Goal: Task Accomplishment & Management: Complete application form

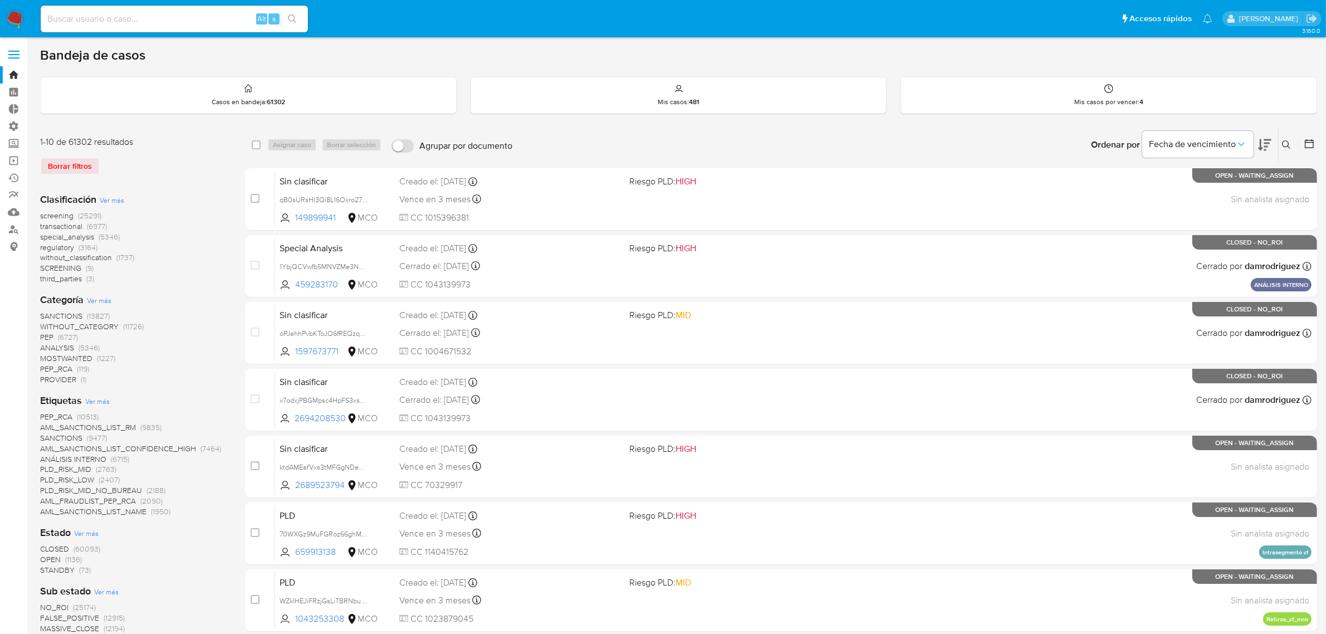
click at [22, 20] on img at bounding box center [15, 18] width 19 height 19
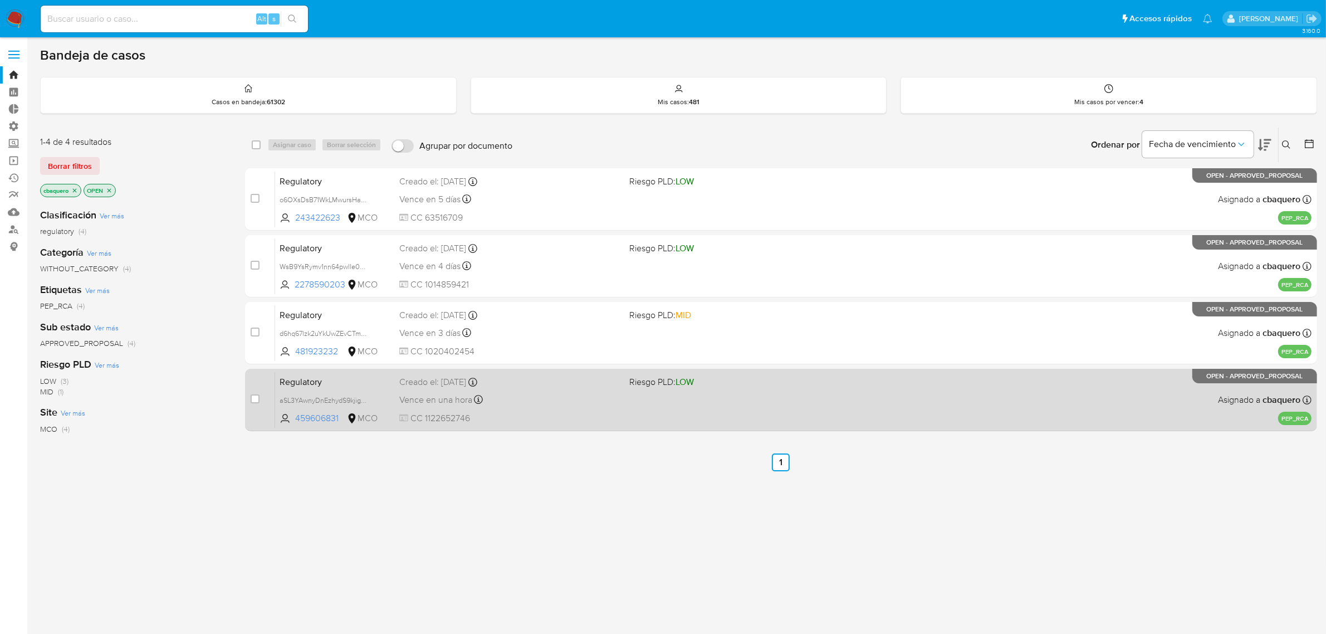
click at [544, 385] on div "Creado el: 16/09/2025 Creado el: 16/09/2025 12:50:56" at bounding box center [510, 382] width 222 height 12
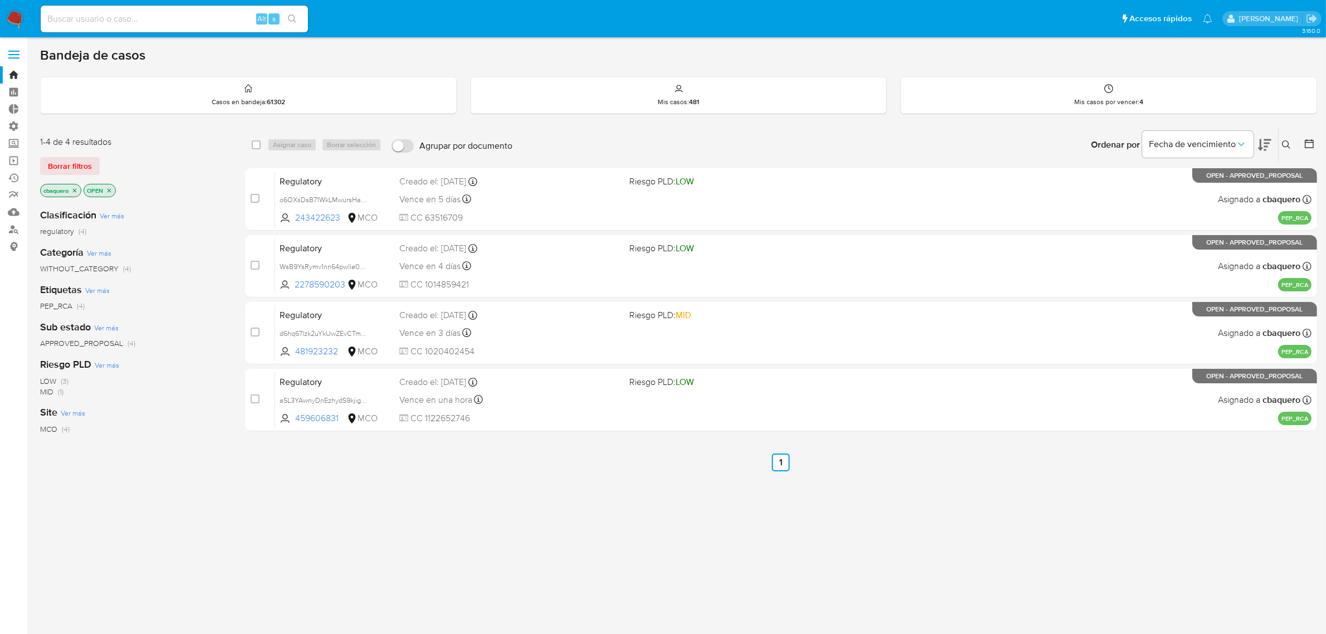
click at [12, 20] on img at bounding box center [15, 18] width 19 height 19
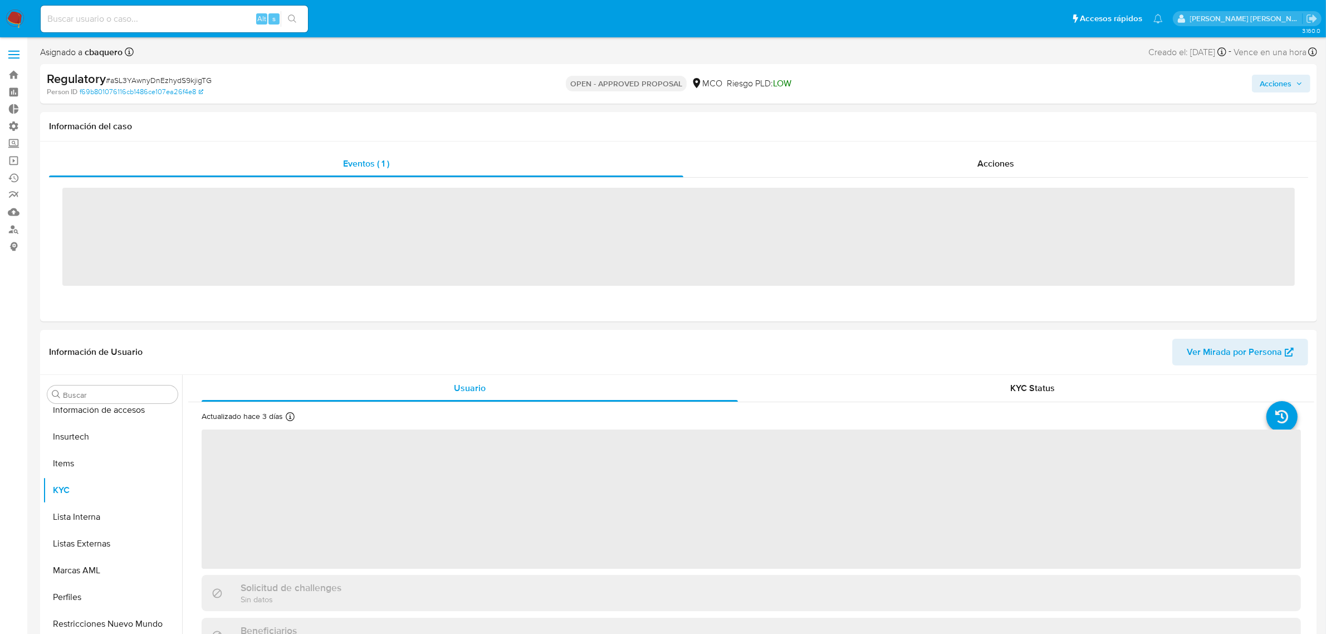
scroll to position [469, 0]
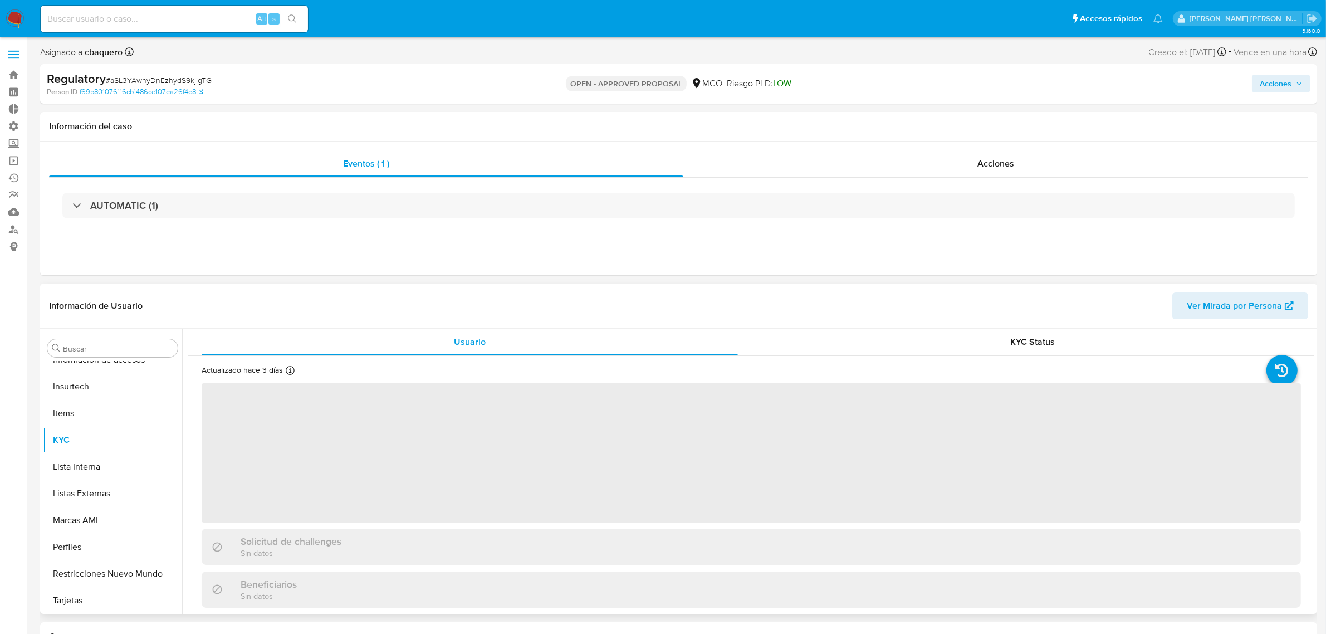
select select "10"
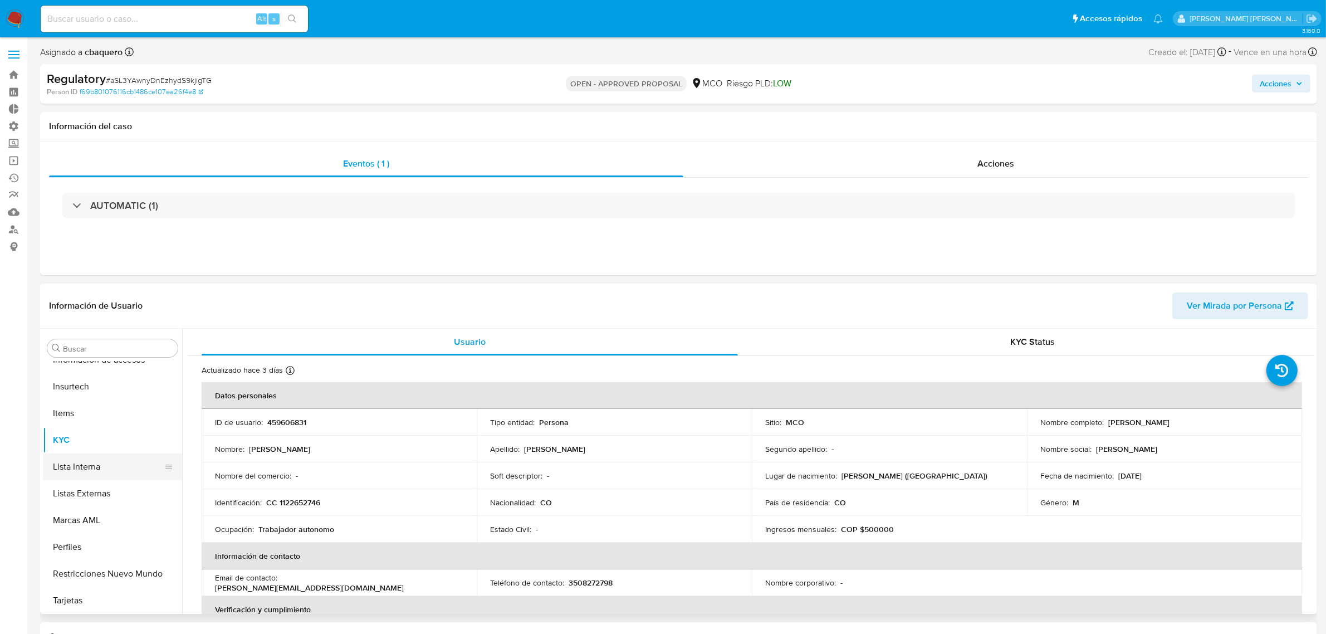
click at [90, 461] on button "Lista Interna" at bounding box center [108, 466] width 130 height 27
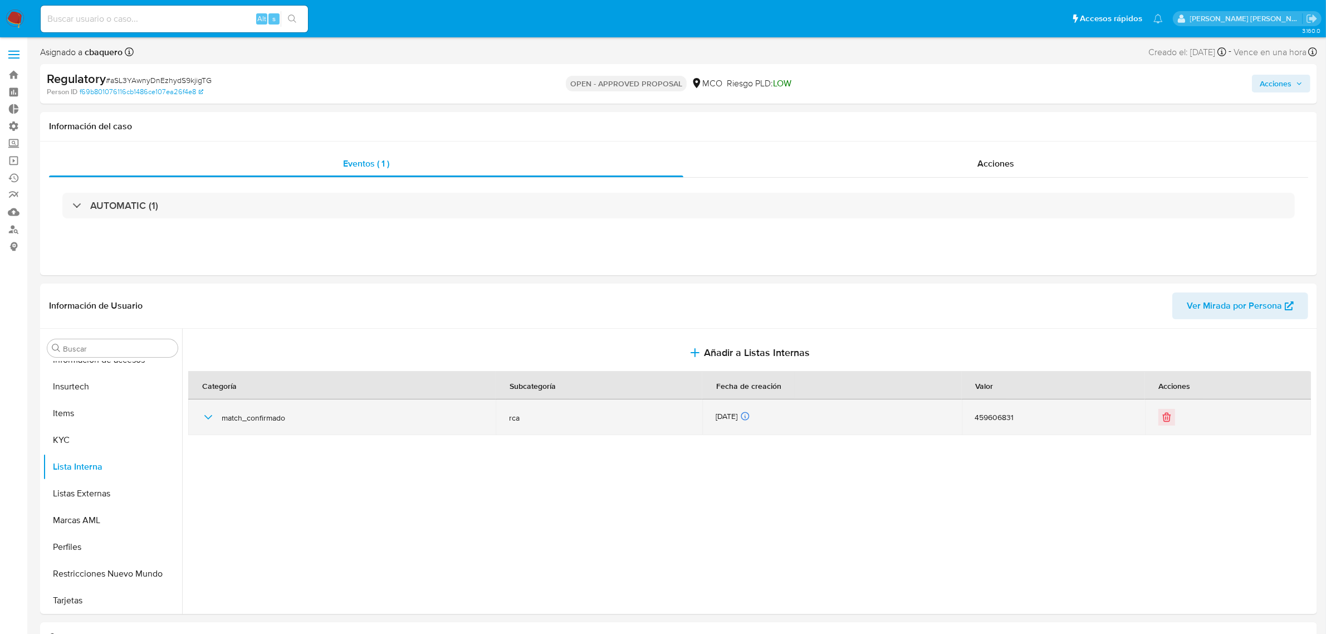
click at [209, 418] on icon "button" at bounding box center [208, 416] width 13 height 13
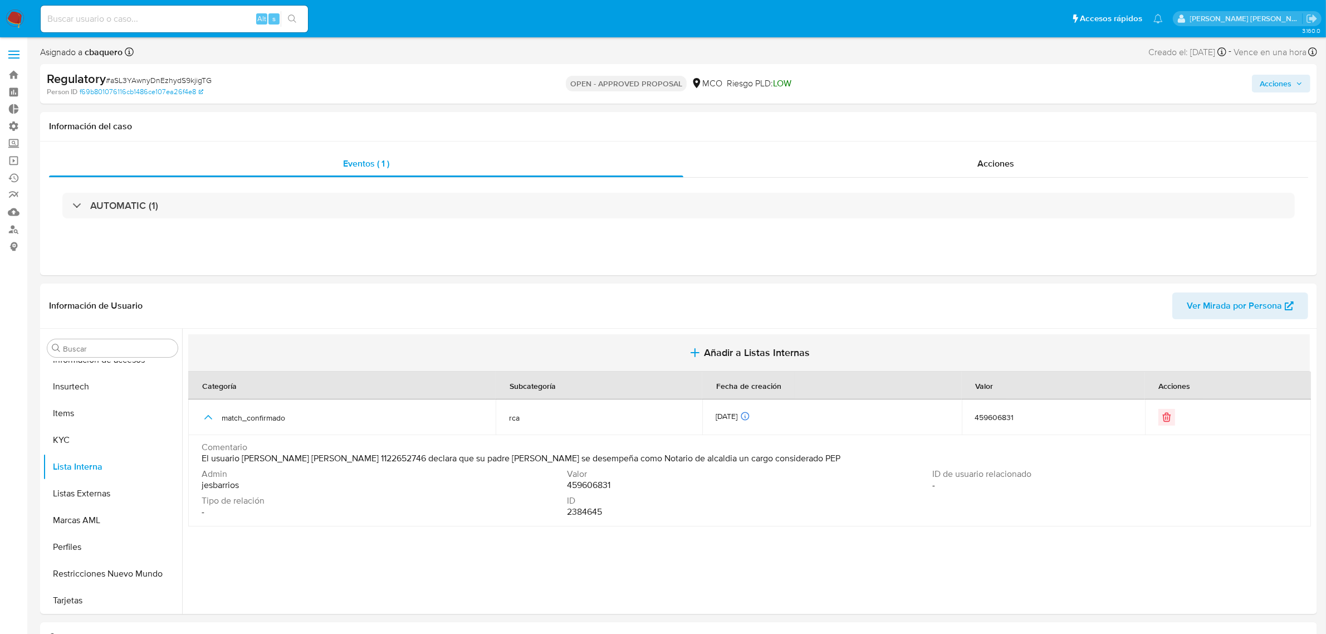
click at [724, 346] on span "Añadir a Listas Internas" at bounding box center [757, 352] width 106 height 12
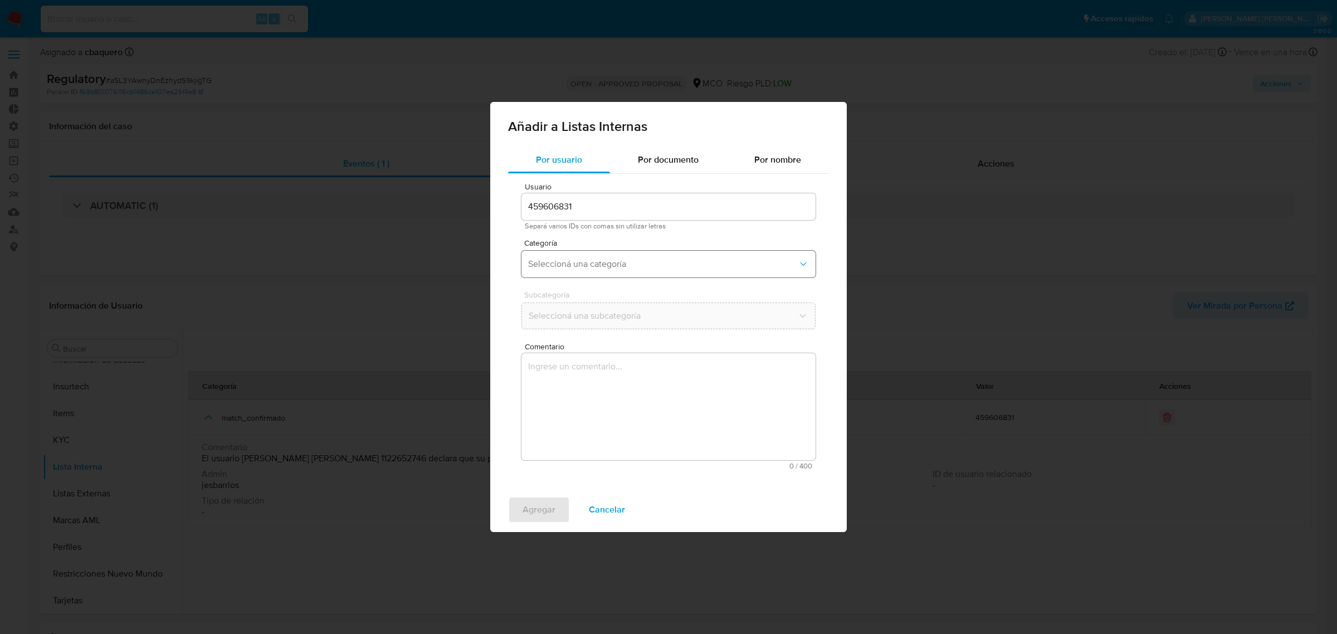
click at [571, 259] on span "Seleccioná una categoría" at bounding box center [663, 263] width 270 height 11
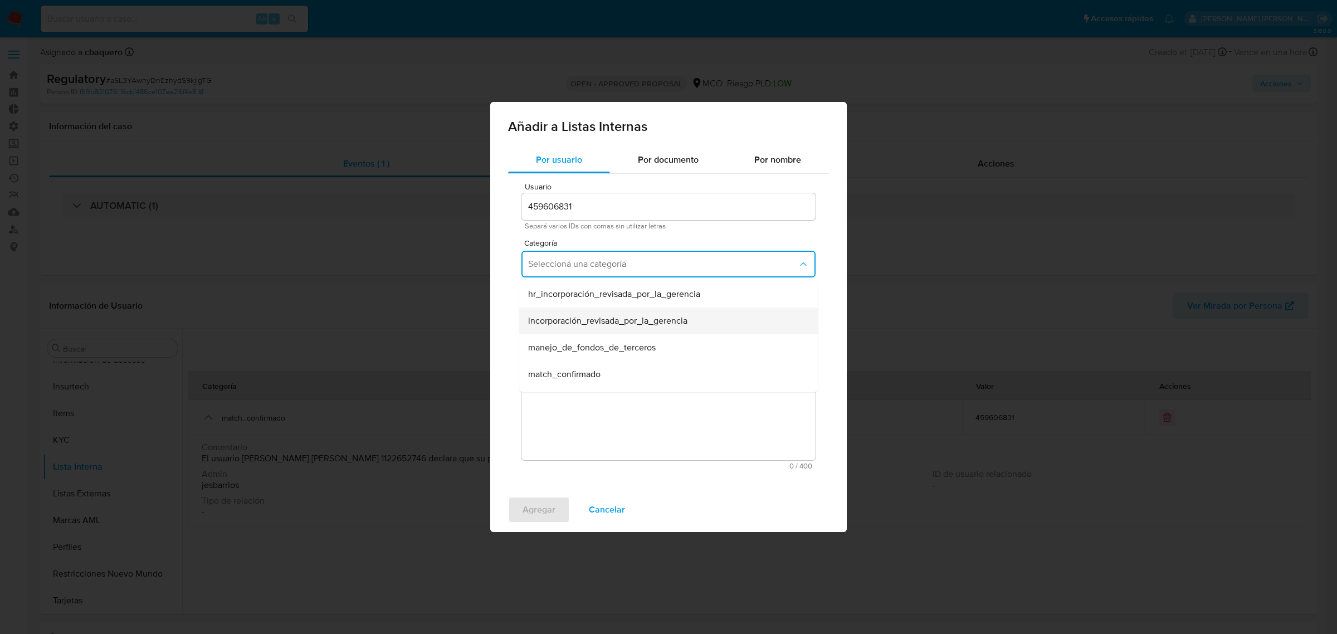
click at [592, 327] on div "incorporación_revisada_por_la_gerencia" at bounding box center [665, 320] width 274 height 27
click at [557, 314] on span "Seleccioná una subcategoría" at bounding box center [663, 315] width 270 height 11
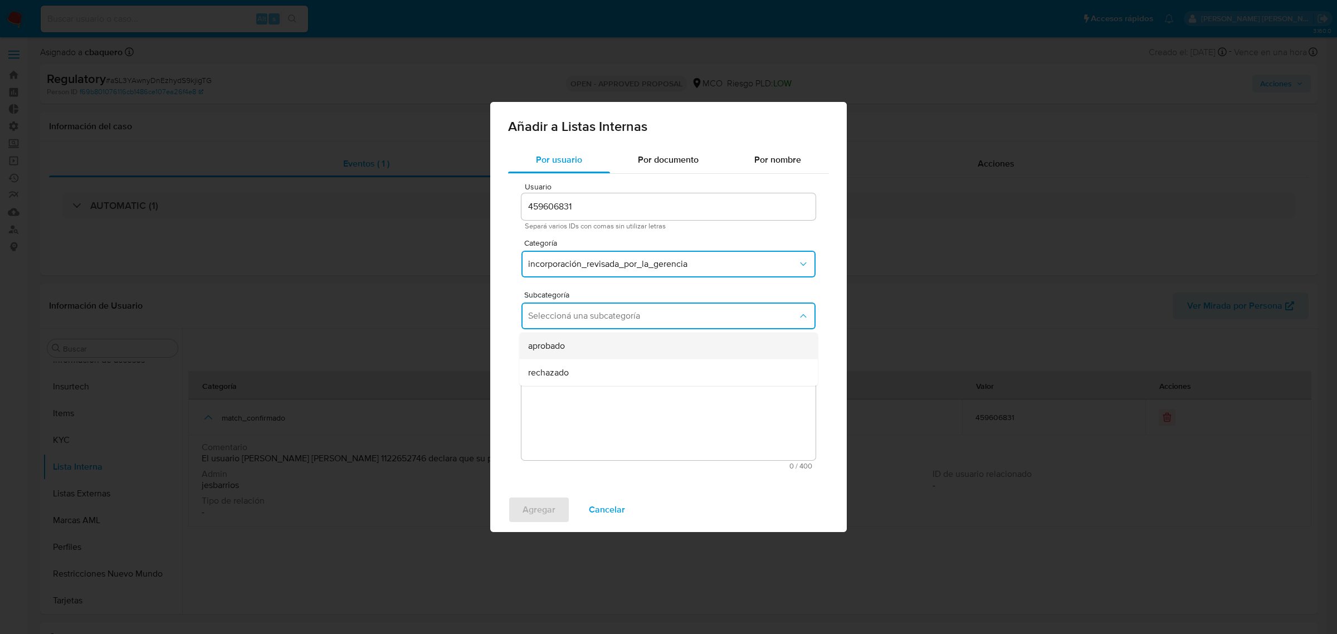
click at [560, 351] on span "aprobado" at bounding box center [546, 345] width 37 height 11
click at [583, 391] on textarea "Comentario" at bounding box center [668, 406] width 294 height 107
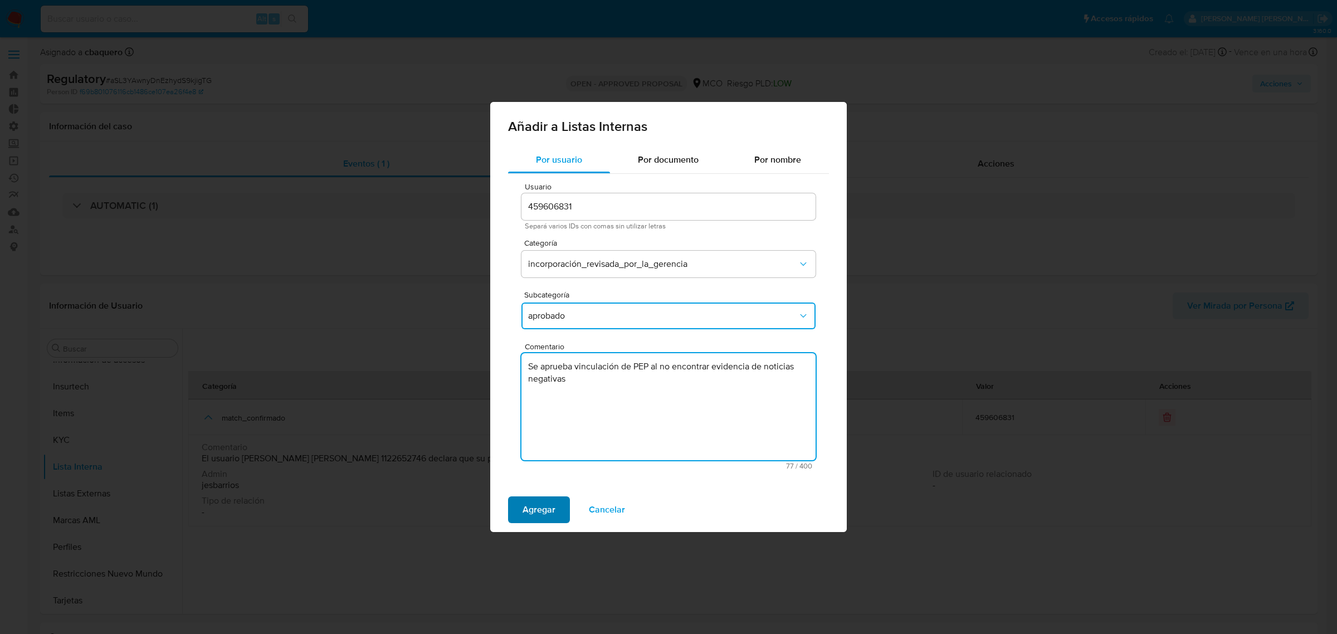
type textarea "Se aprueba vinculación de PEP al no encontrar evidencia de noticias negativas"
click at [529, 505] on span "Agregar" at bounding box center [538, 509] width 33 height 25
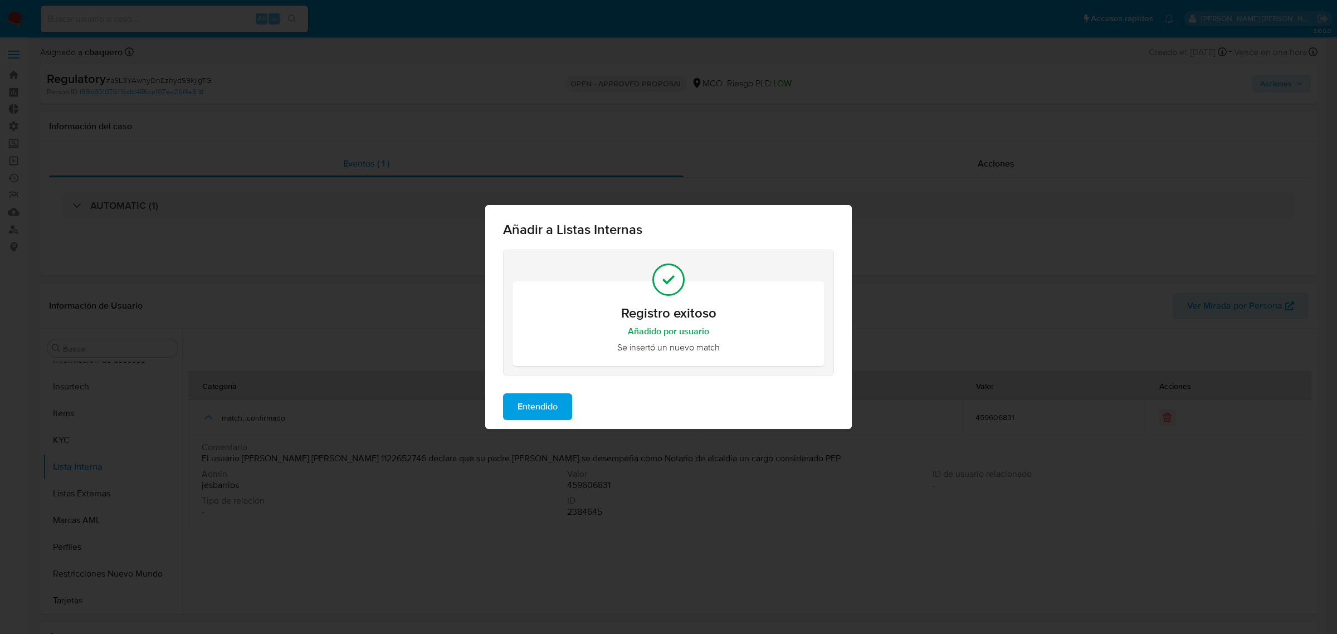
click at [532, 423] on div "Entendido" at bounding box center [668, 406] width 366 height 45
click at [530, 414] on span "Entendido" at bounding box center [537, 406] width 40 height 25
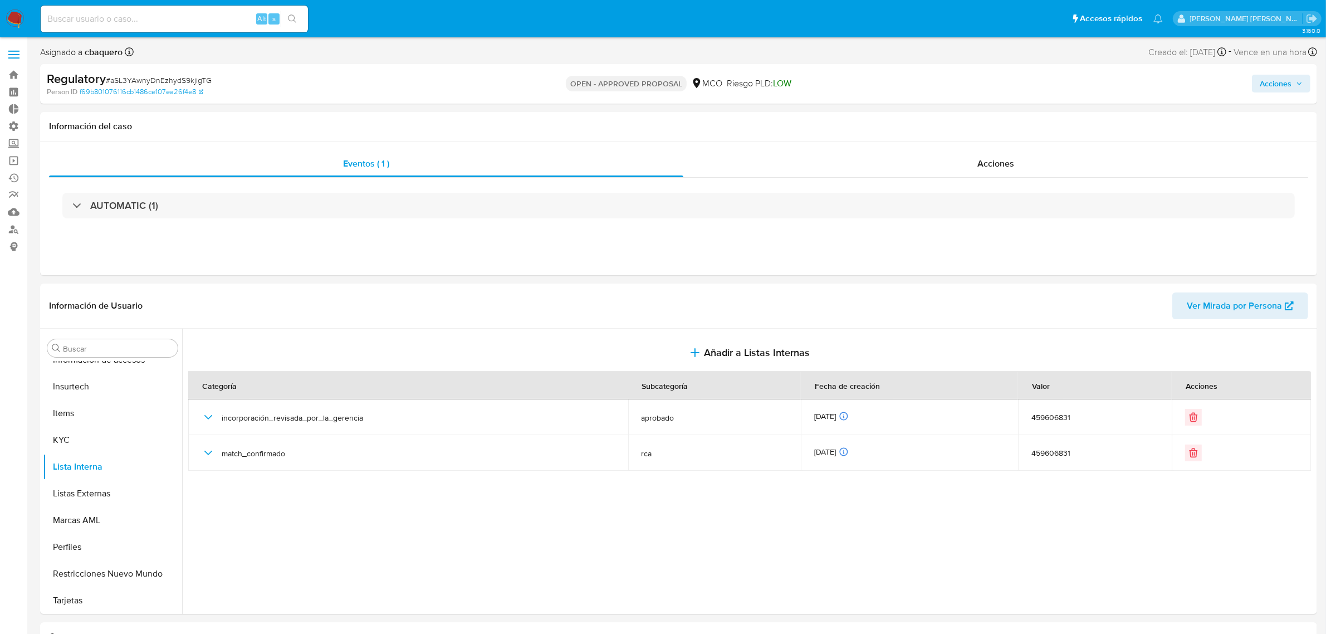
click at [1269, 81] on span "Acciones" at bounding box center [1276, 84] width 32 height 18
click at [947, 127] on div "Resolución del caso Alt r" at bounding box center [978, 119] width 106 height 29
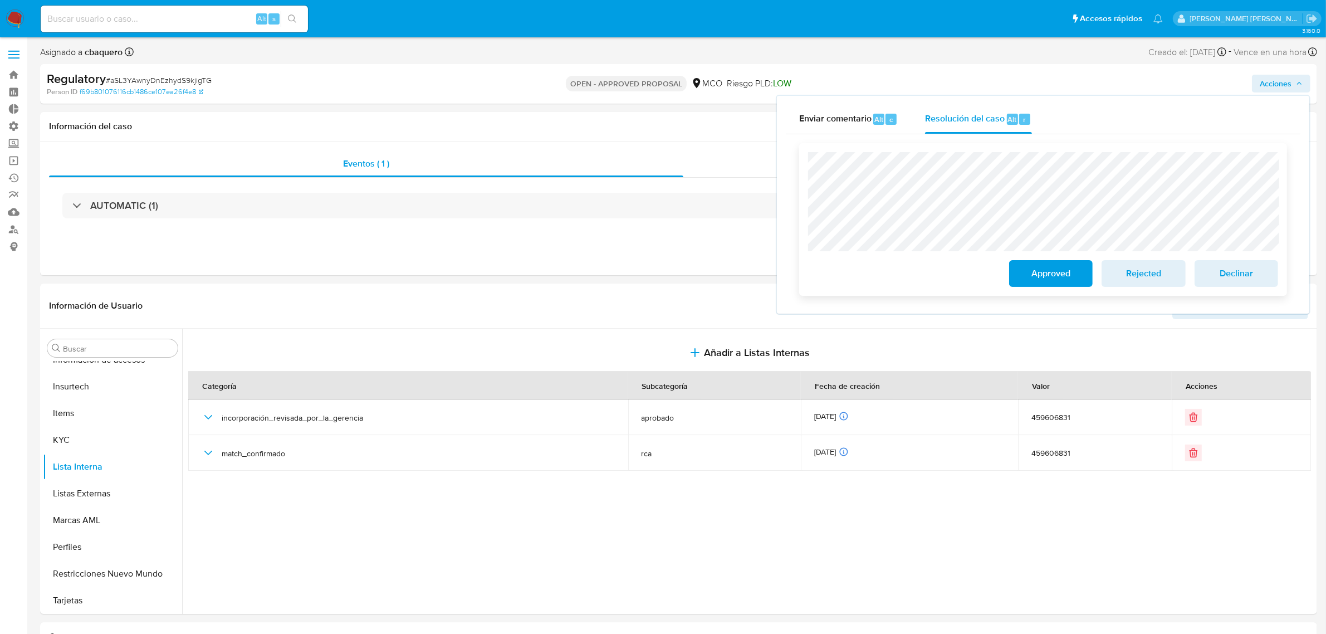
click at [1032, 269] on span "Approved" at bounding box center [1051, 273] width 55 height 25
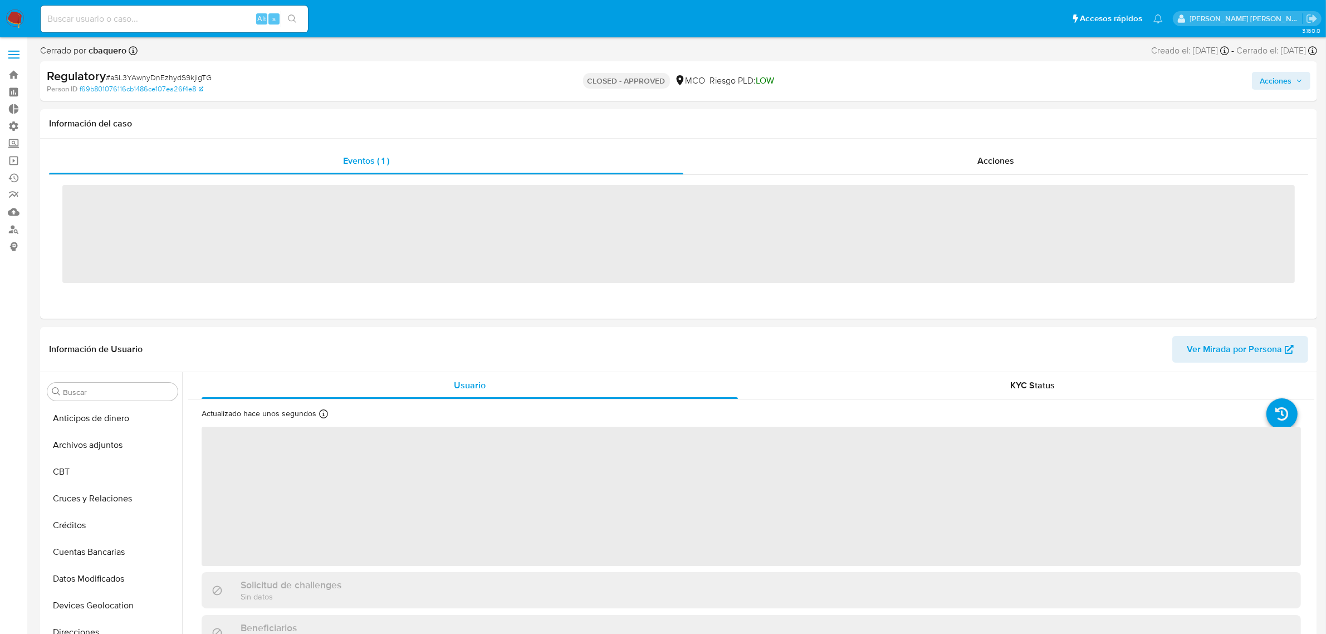
scroll to position [469, 0]
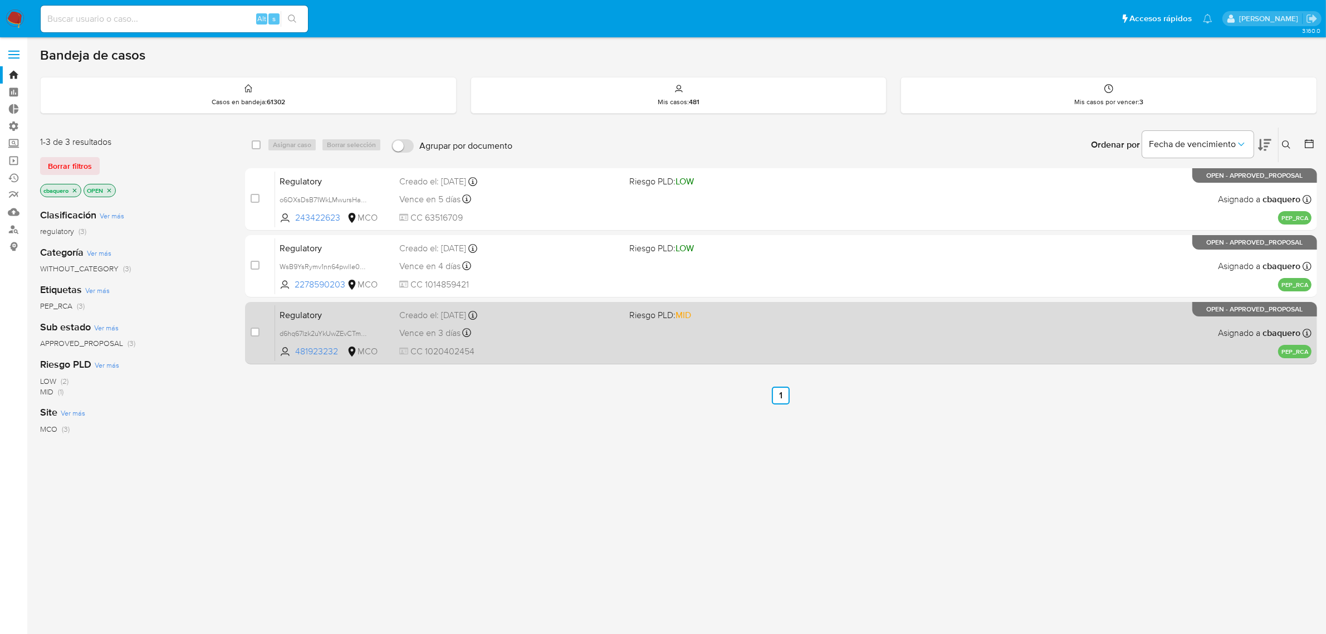
click at [544, 332] on div "Vence en 3 días Vence el 22/09/2025 13:32:53" at bounding box center [510, 332] width 222 height 15
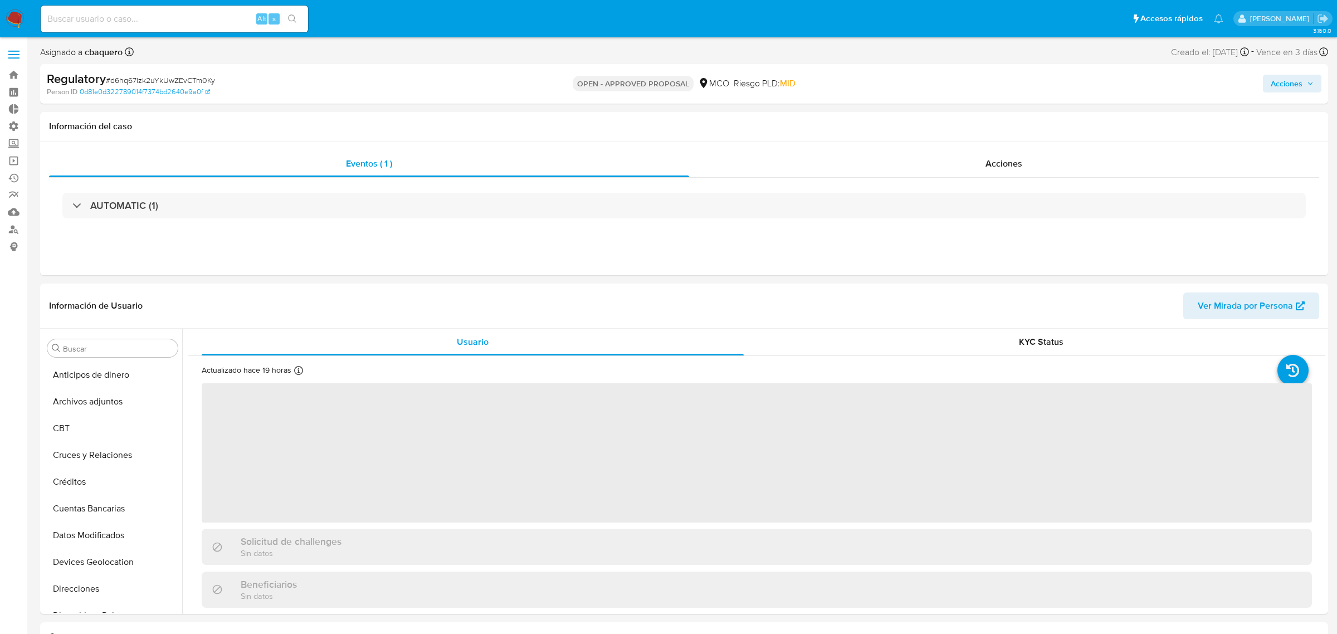
select select "10"
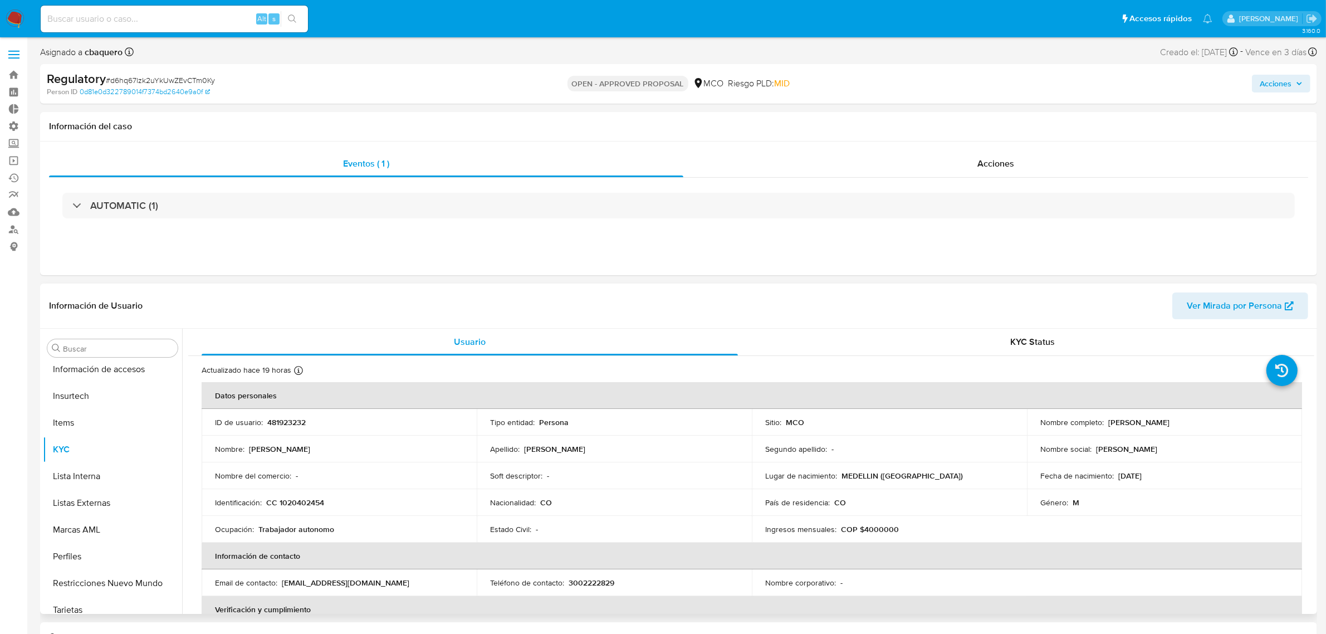
scroll to position [469, 0]
click at [85, 466] on button "Lista Interna" at bounding box center [108, 466] width 130 height 27
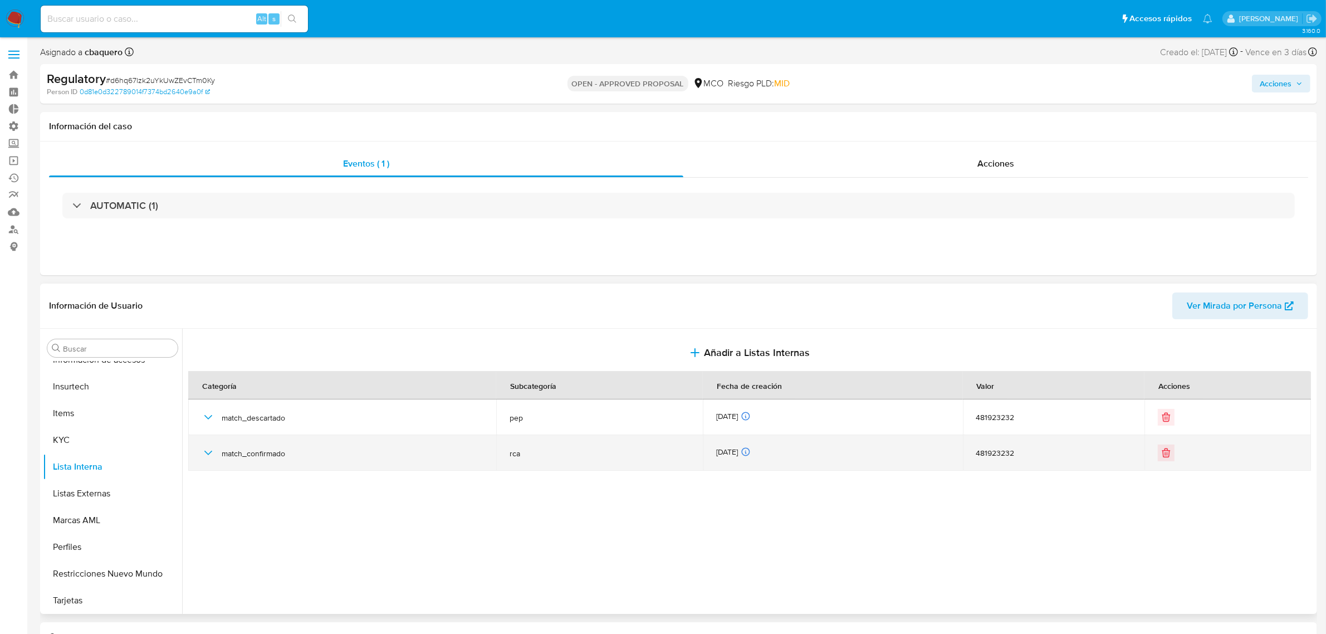
click at [203, 452] on icon "button" at bounding box center [208, 452] width 13 height 13
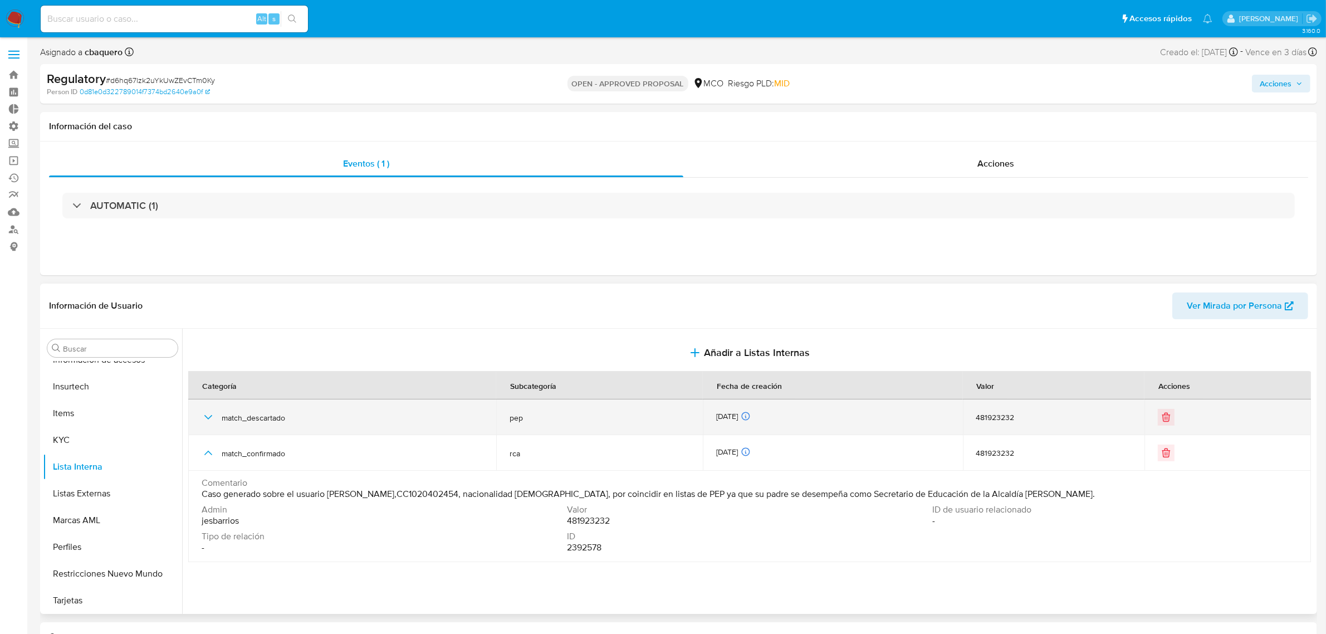
click at [207, 413] on icon "button" at bounding box center [208, 416] width 13 height 13
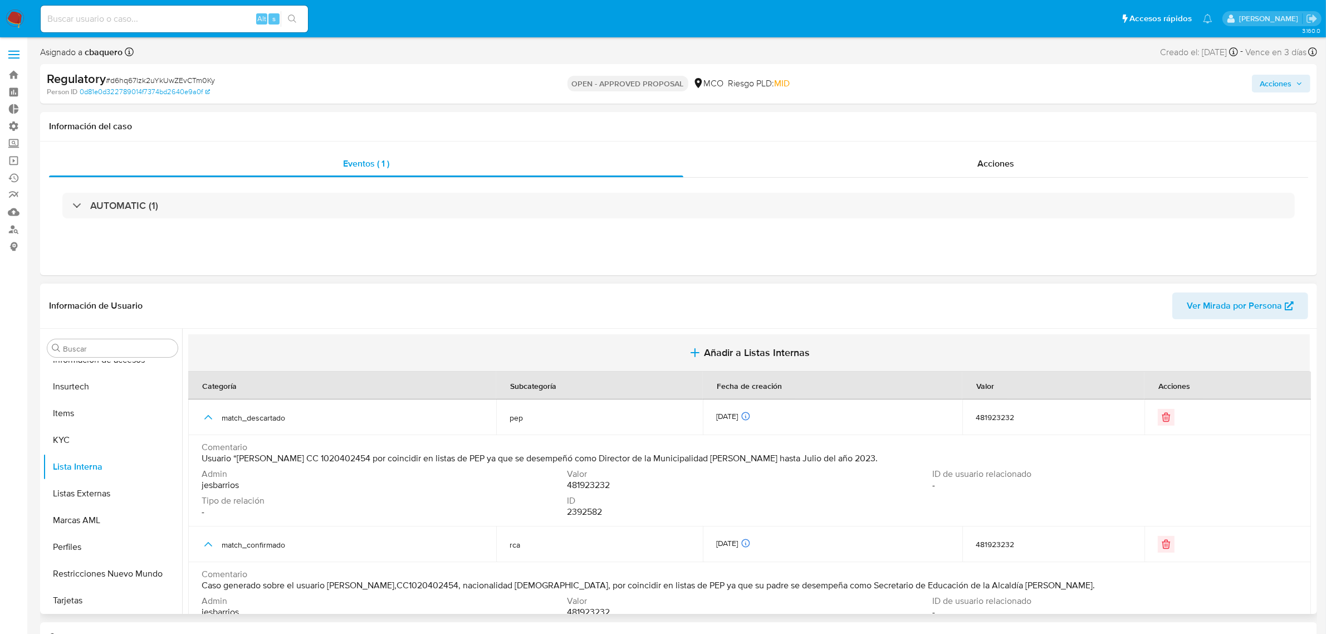
click at [793, 336] on button "Añadir a Listas Internas" at bounding box center [749, 352] width 1122 height 37
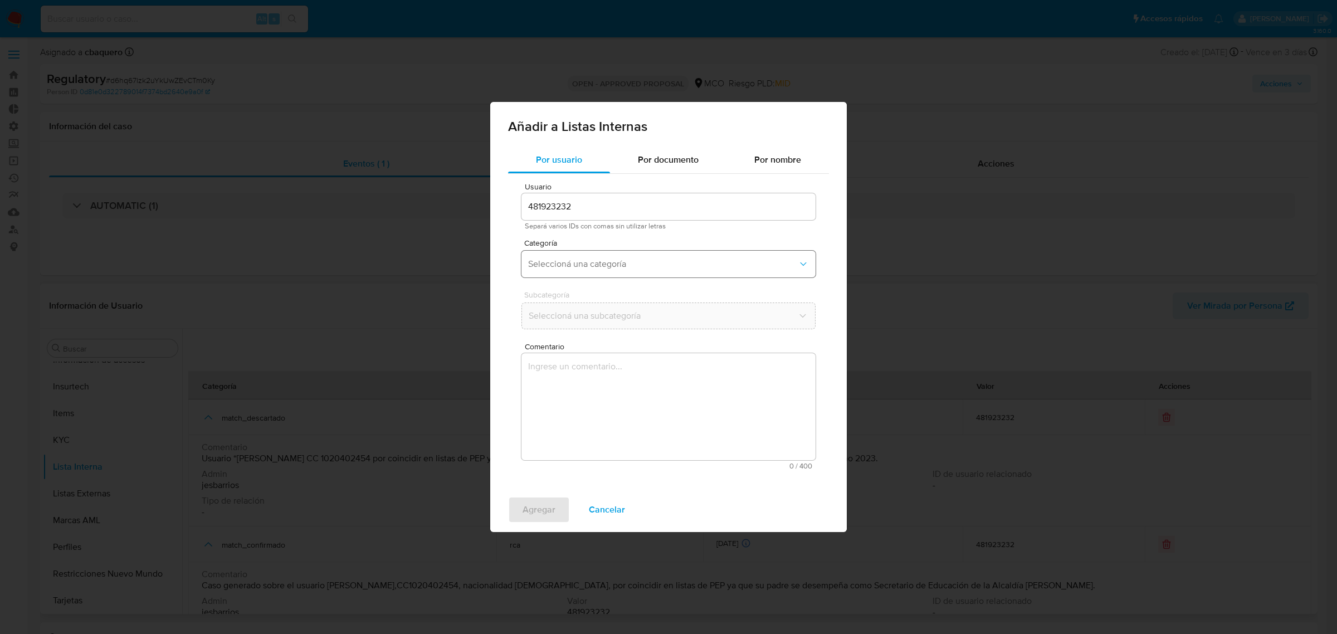
click at [569, 263] on span "Seleccioná una categoría" at bounding box center [663, 263] width 270 height 11
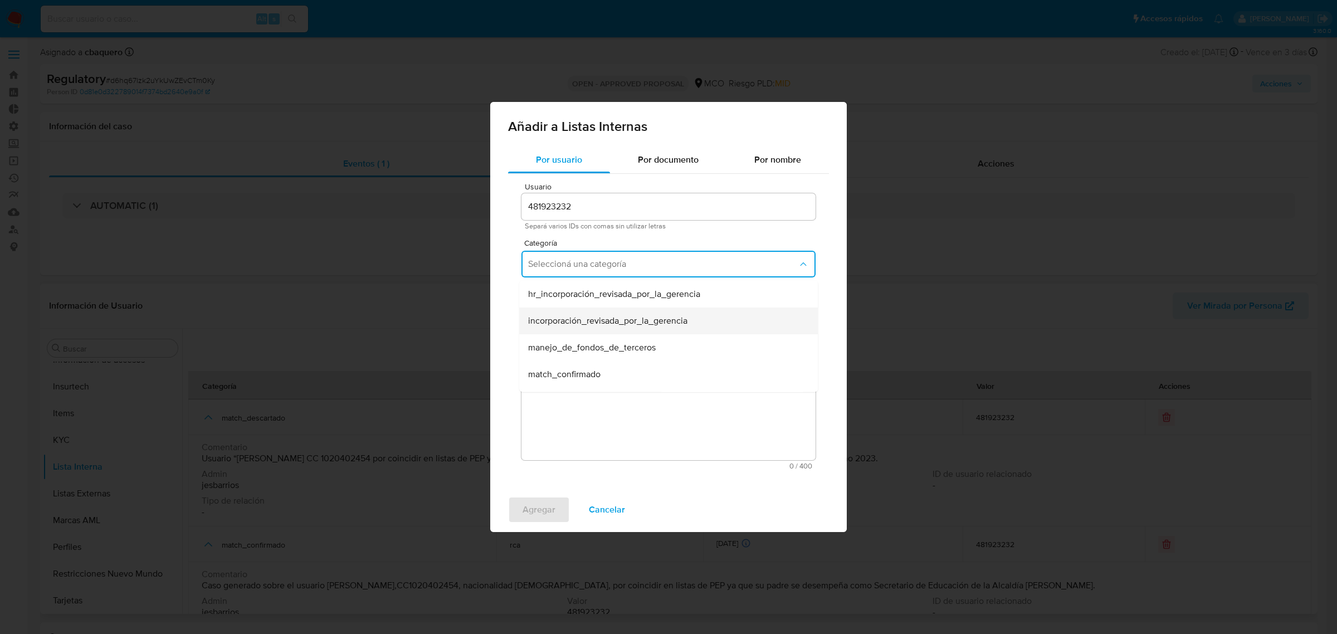
click at [597, 324] on span "incorporación_revisada_por_la_gerencia" at bounding box center [607, 320] width 159 height 11
click at [555, 320] on span "Seleccioná una subcategoría" at bounding box center [663, 315] width 270 height 11
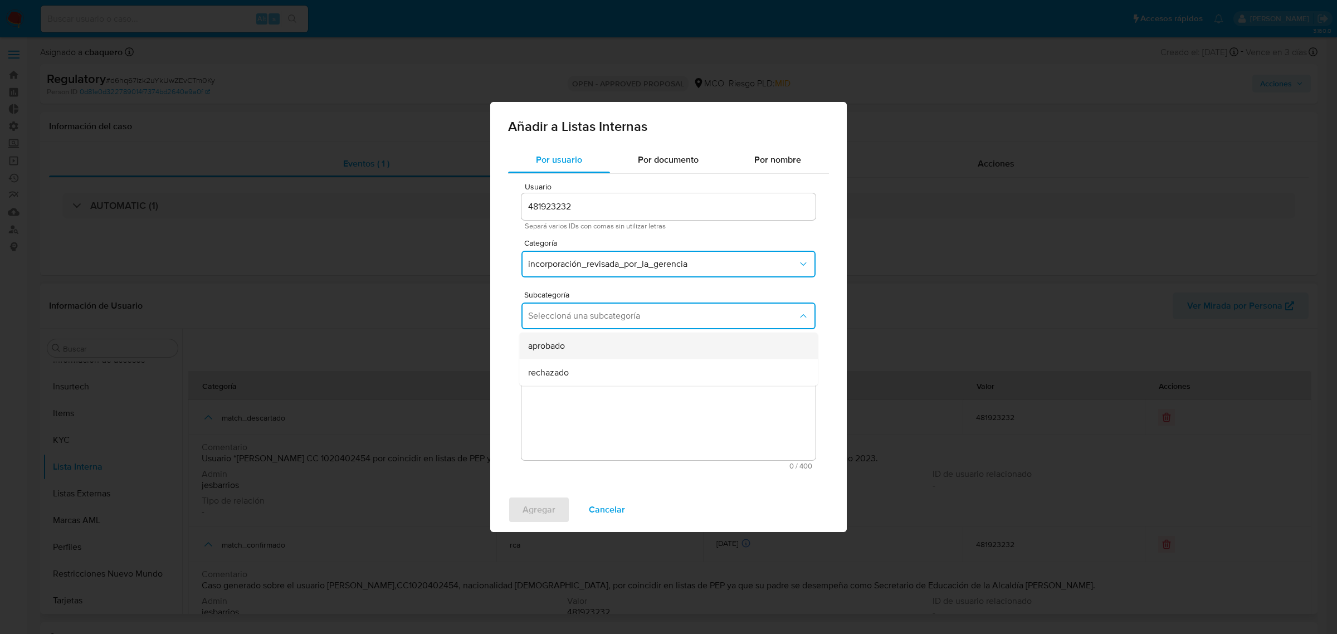
click at [558, 344] on span "aprobado" at bounding box center [546, 345] width 37 height 11
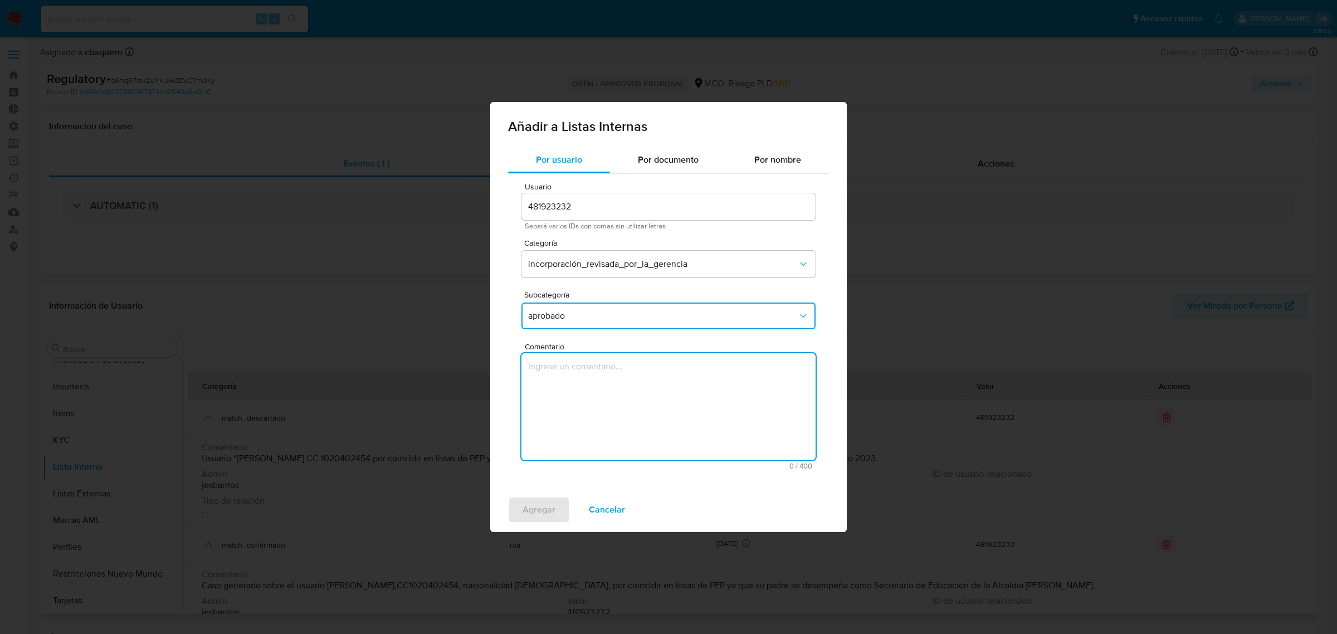
click at [571, 402] on textarea "Comentario" at bounding box center [668, 406] width 294 height 107
click at [640, 366] on textarea "Se aprueba vinculación de PEP al no encontrar evidencia de noticias negativas" at bounding box center [668, 406] width 294 height 107
click at [640, 366] on textarea "Se aprueba vinculación de RCA al no encontrar evidencia de noticias negativas" at bounding box center [668, 406] width 294 height 107
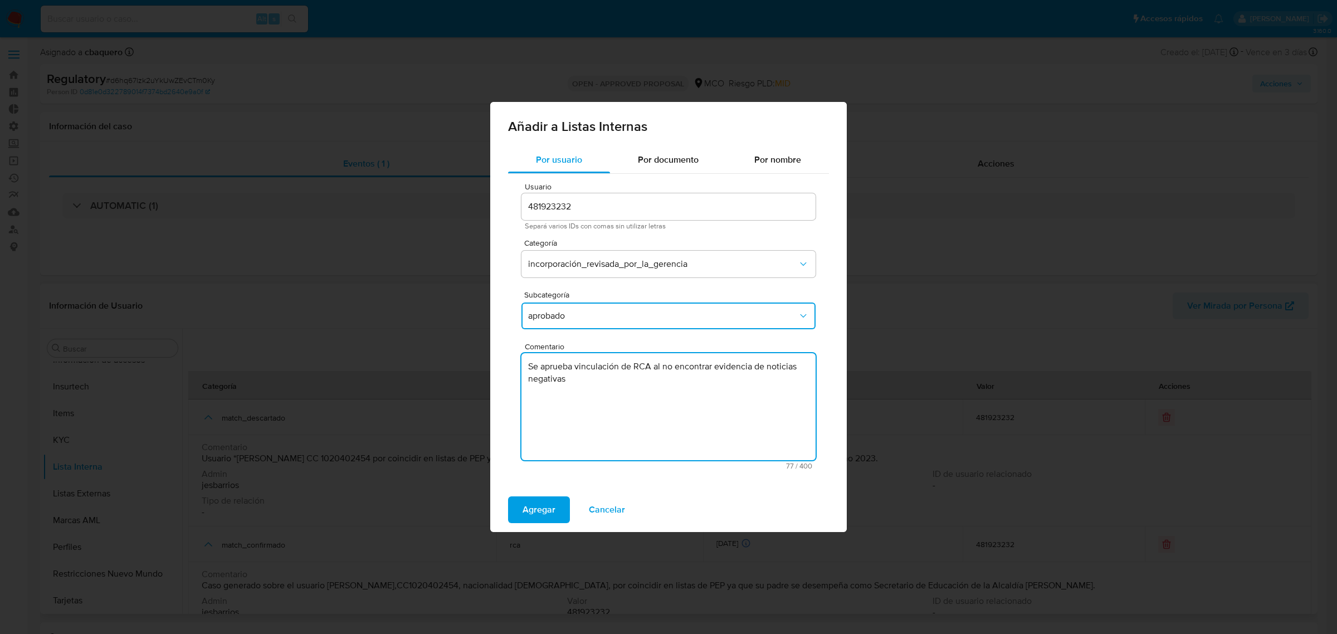
click at [640, 366] on textarea "Se aprueba vinculación de RCA al no encontrar evidencia de noticias negativas" at bounding box center [668, 406] width 294 height 107
type textarea "Se aprueba vinculación de RCA al no encontrar evidencia de noticias negativas"
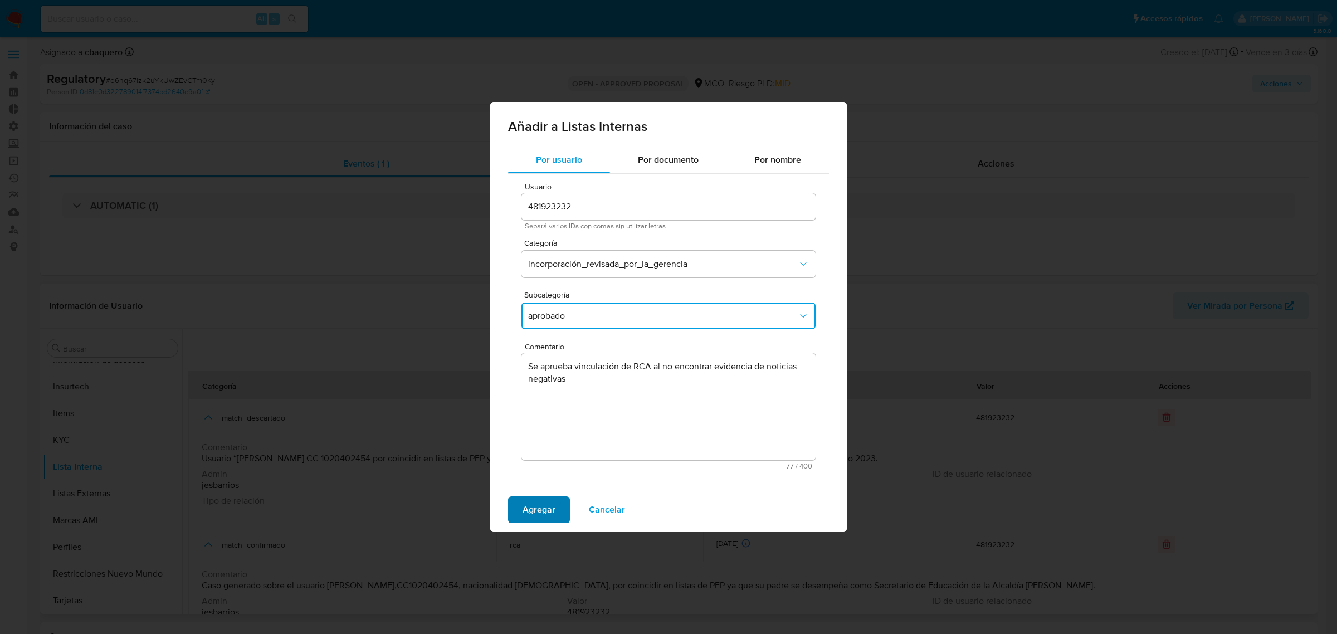
click at [528, 508] on span "Agregar" at bounding box center [538, 509] width 33 height 25
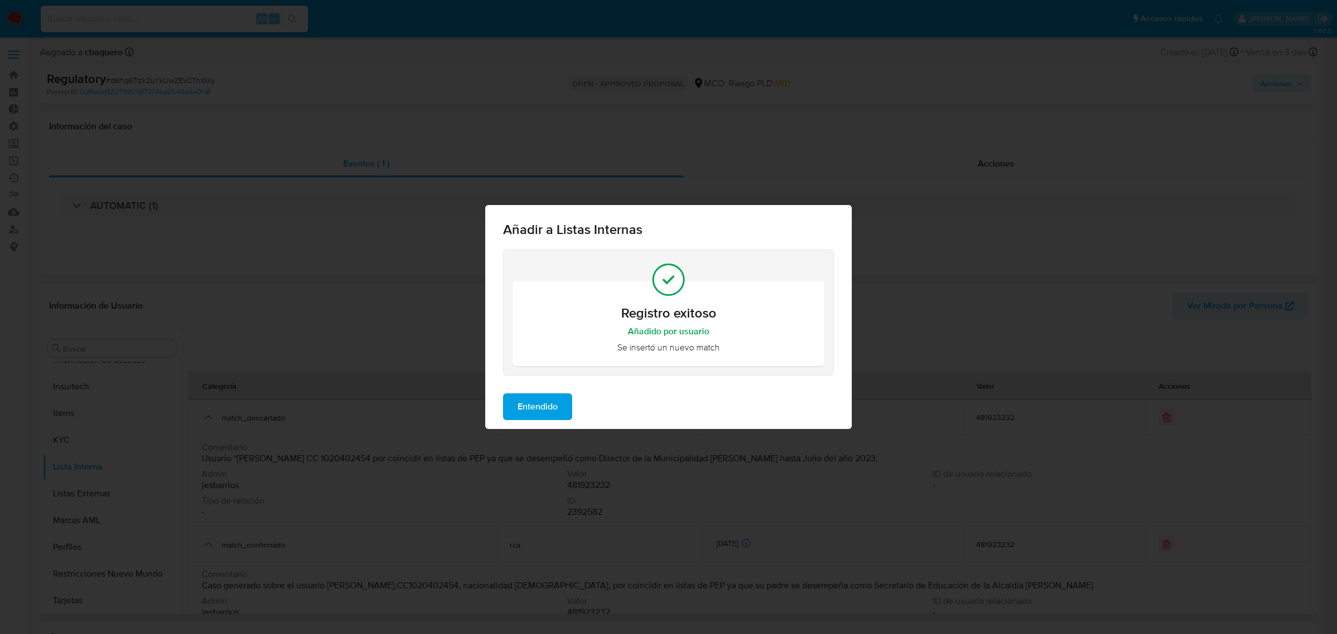
click at [531, 415] on span "Entendido" at bounding box center [537, 406] width 40 height 25
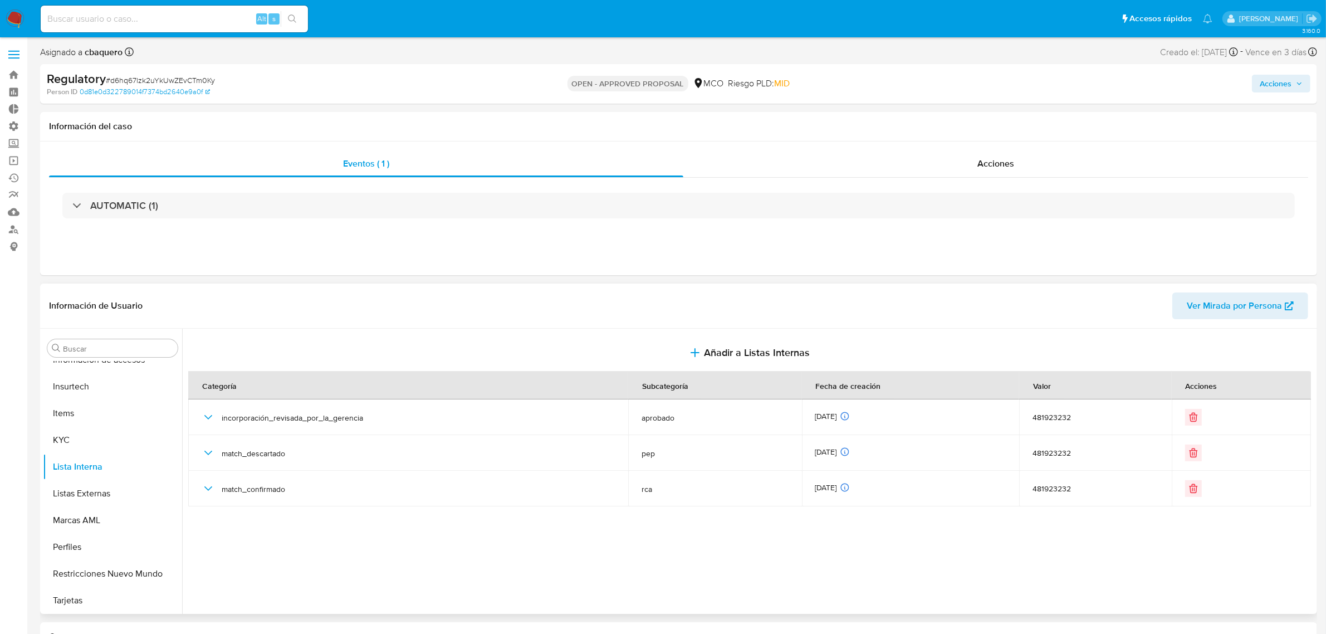
click at [1282, 87] on span "Acciones" at bounding box center [1276, 84] width 32 height 18
click at [985, 115] on span "Resolución del caso" at bounding box center [965, 119] width 80 height 13
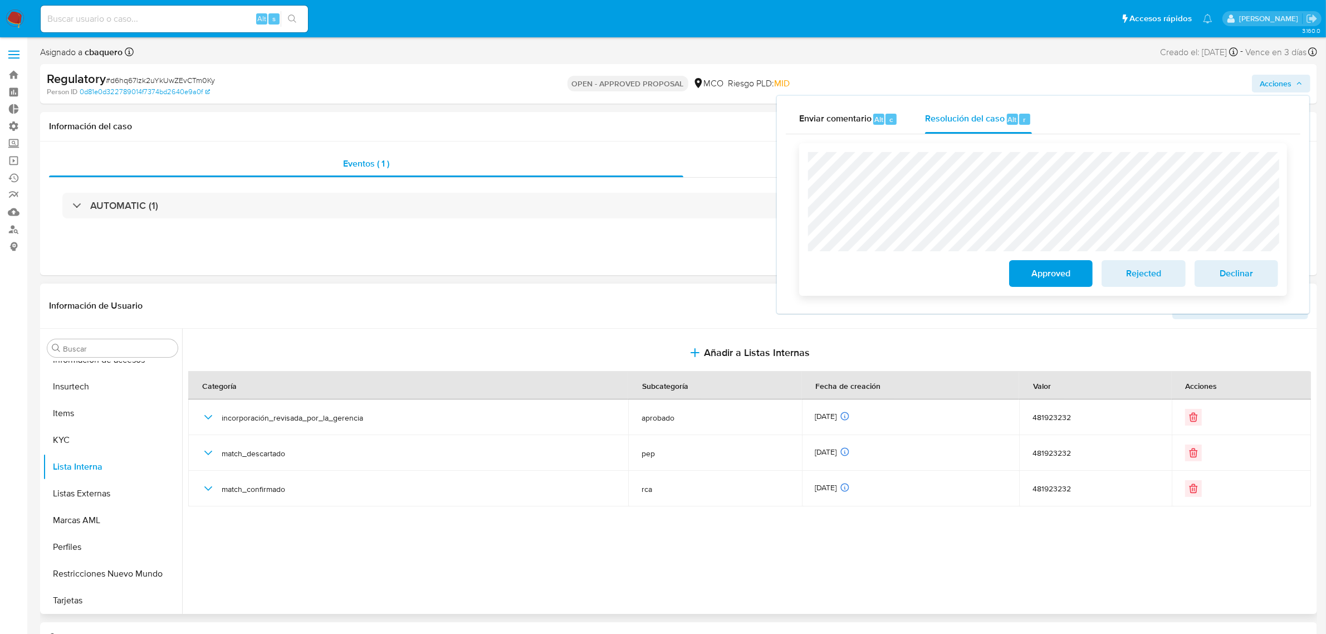
click at [1048, 282] on span "Approved" at bounding box center [1051, 273] width 55 height 25
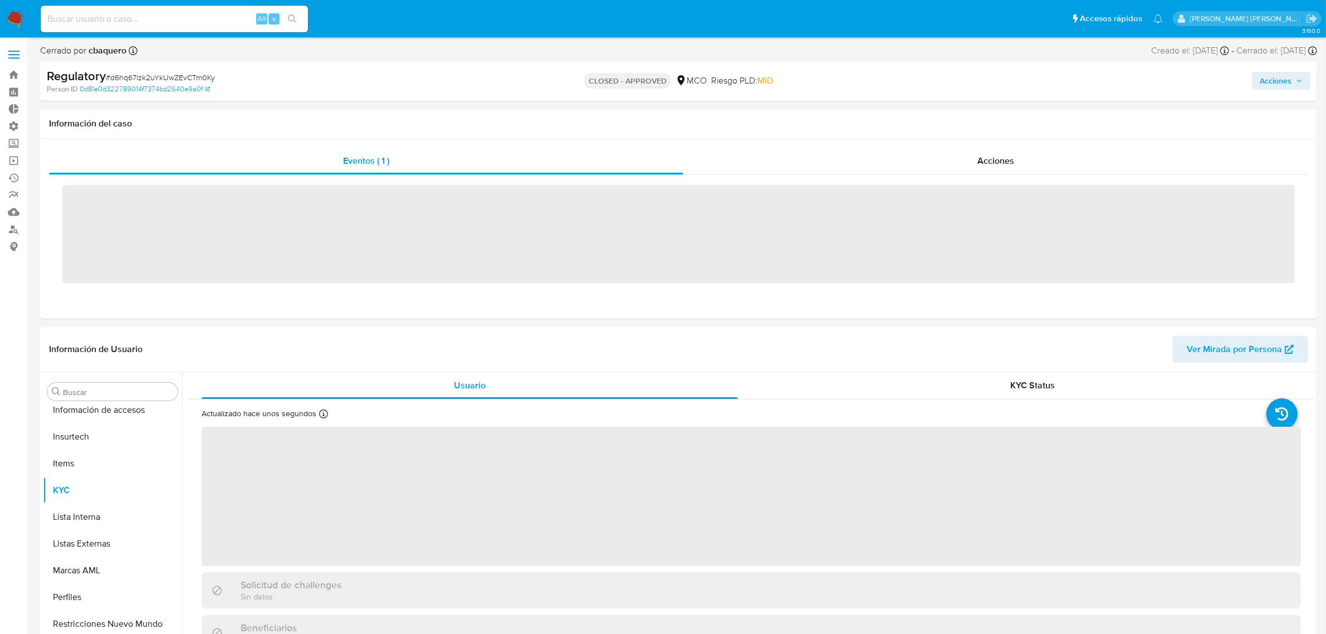
scroll to position [469, 0]
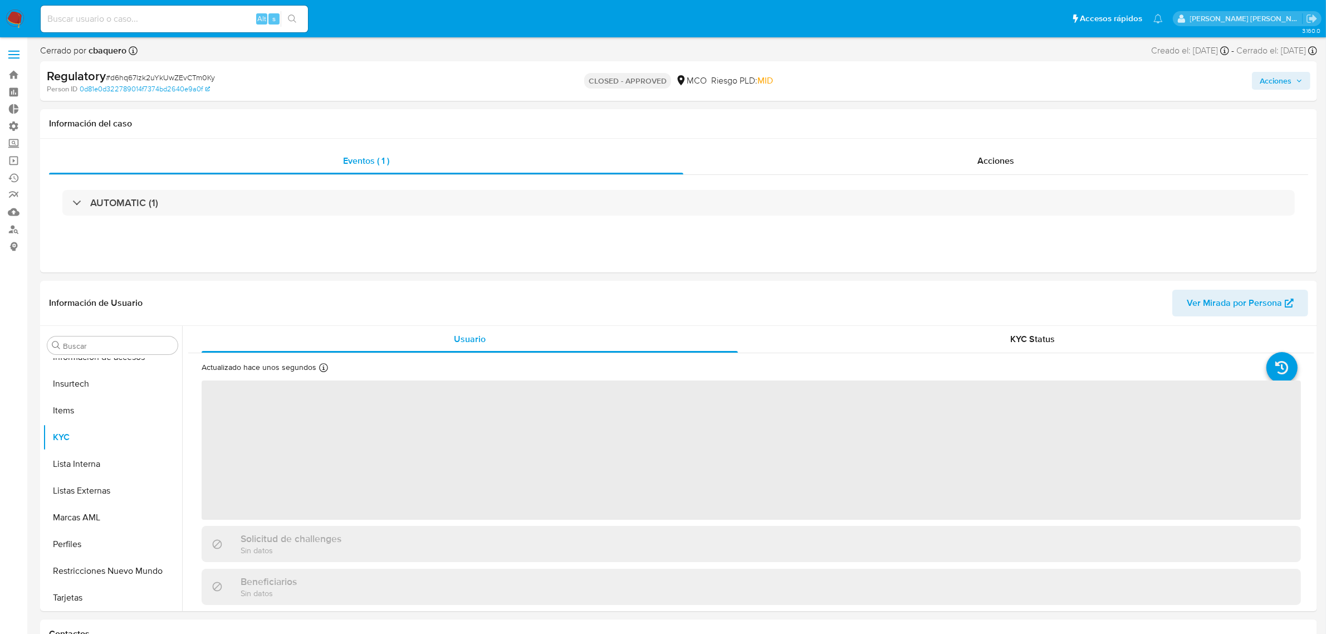
select select "10"
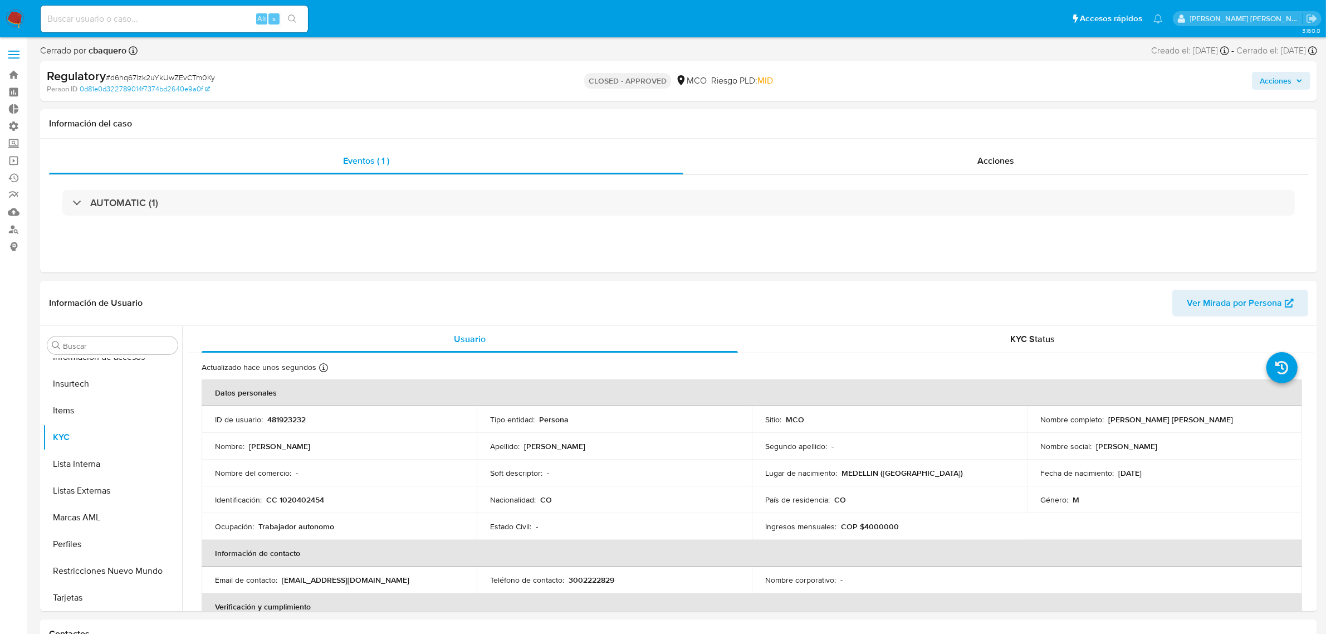
drag, startPoint x: 1277, startPoint y: 86, endPoint x: 1263, endPoint y: 86, distance: 14.5
click at [1277, 86] on span "Acciones" at bounding box center [1276, 81] width 32 height 18
click at [953, 135] on div "Enviar" at bounding box center [1043, 205] width 515 height 148
click at [951, 124] on div "Resolución del caso Alt r" at bounding box center [978, 116] width 106 height 29
click at [17, 17] on img at bounding box center [15, 18] width 19 height 19
